Goal: Navigation & Orientation: Find specific page/section

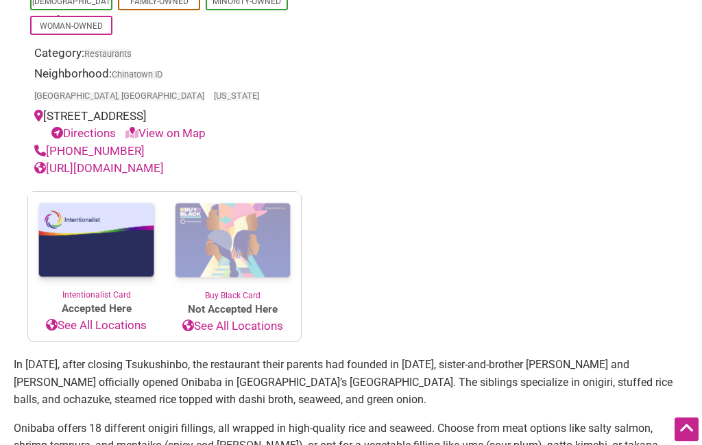
scroll to position [447, 0]
click at [103, 161] on link "https://www.onibabaseattle.com" at bounding box center [99, 168] width 130 height 14
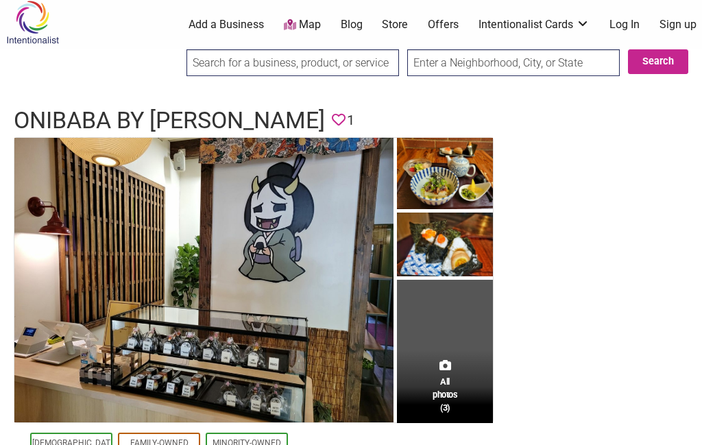
scroll to position [0, 0]
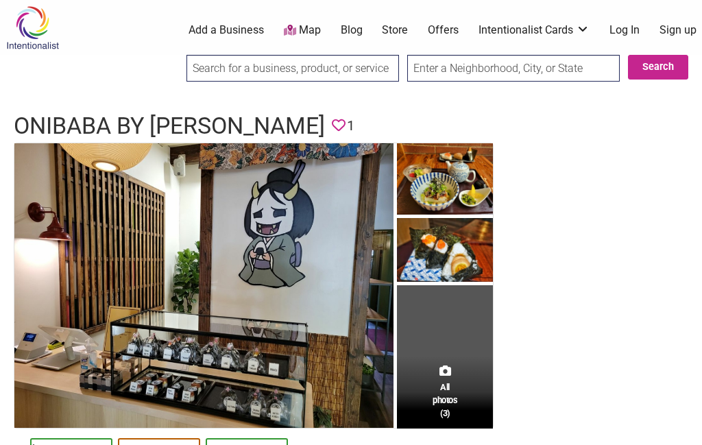
click at [284, 29] on link "Map" at bounding box center [302, 31] width 37 height 16
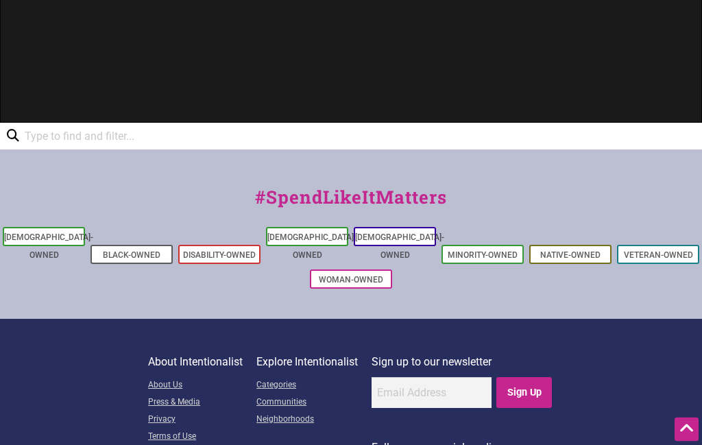
scroll to position [636, 0]
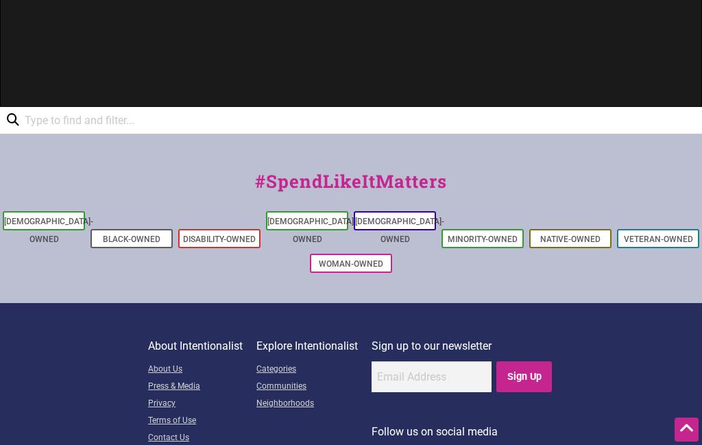
click at [124, 235] on link "Black-Owned" at bounding box center [132, 240] width 58 height 10
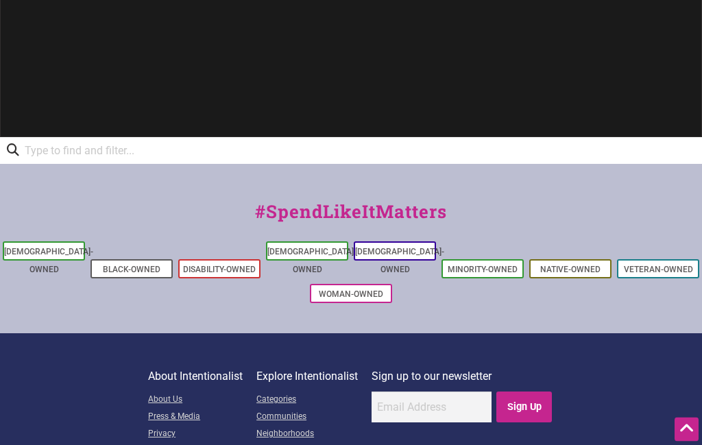
scroll to position [771, 0]
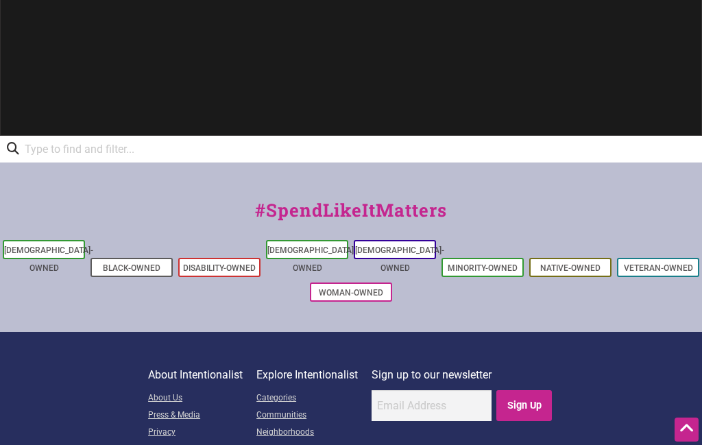
click at [308, 407] on link "Communities" at bounding box center [306, 415] width 101 height 17
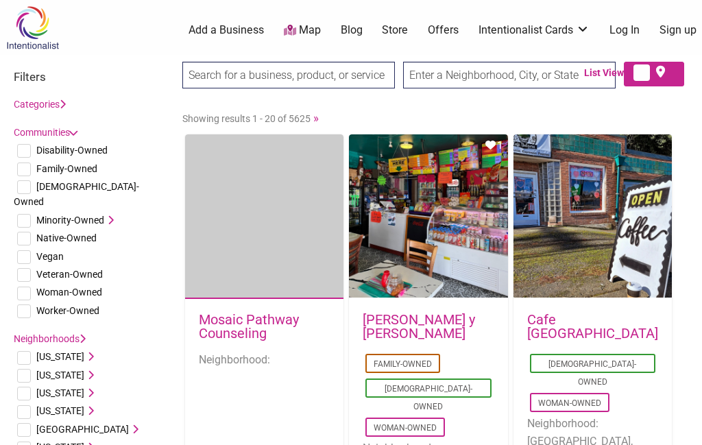
click at [565, 359] on link "[DEMOGRAPHIC_DATA]-Owned" at bounding box center [593, 372] width 88 height 27
